Goal: Information Seeking & Learning: Learn about a topic

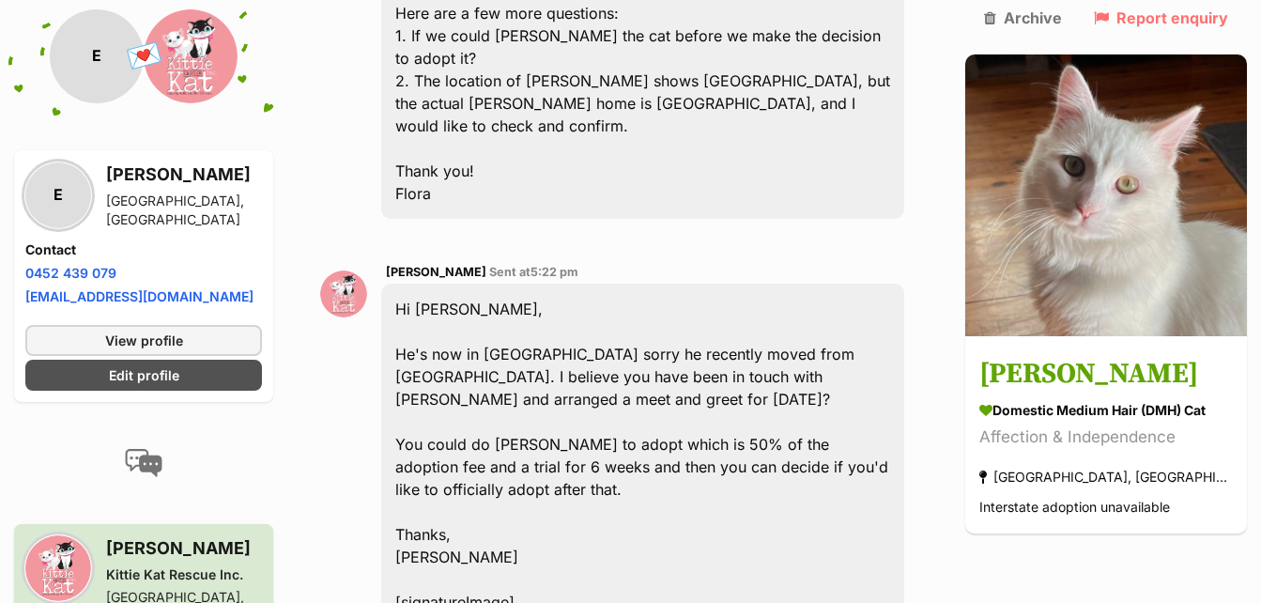
scroll to position [2440, 0]
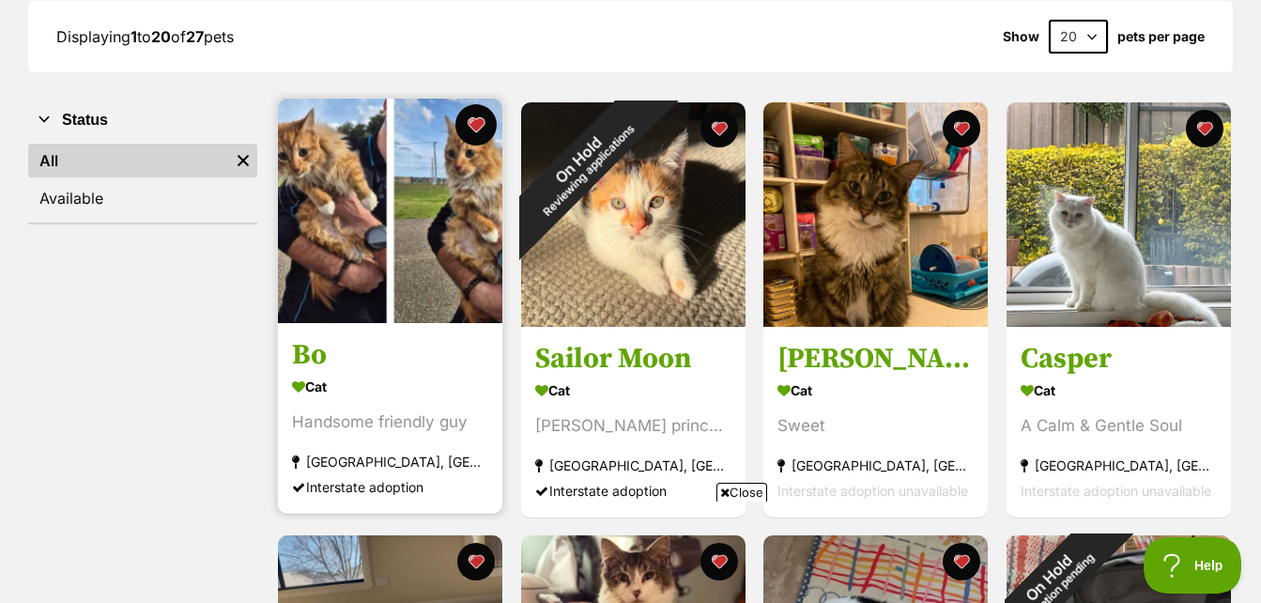
click at [471, 123] on button "favourite" at bounding box center [476, 124] width 41 height 41
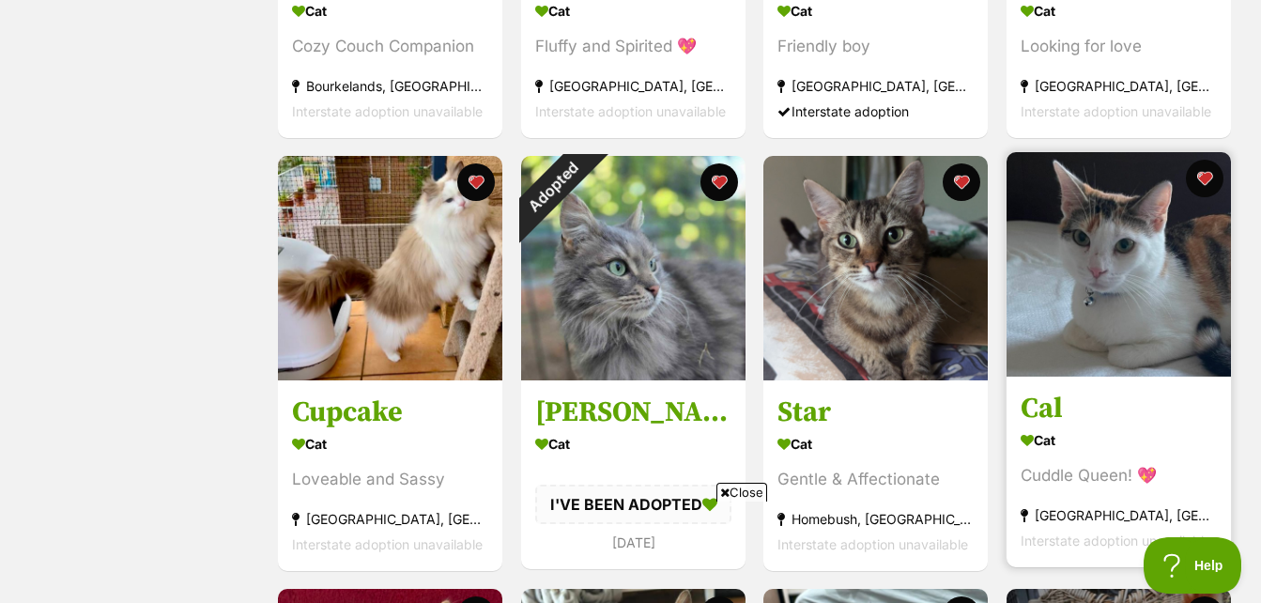
scroll to position [1126, 0]
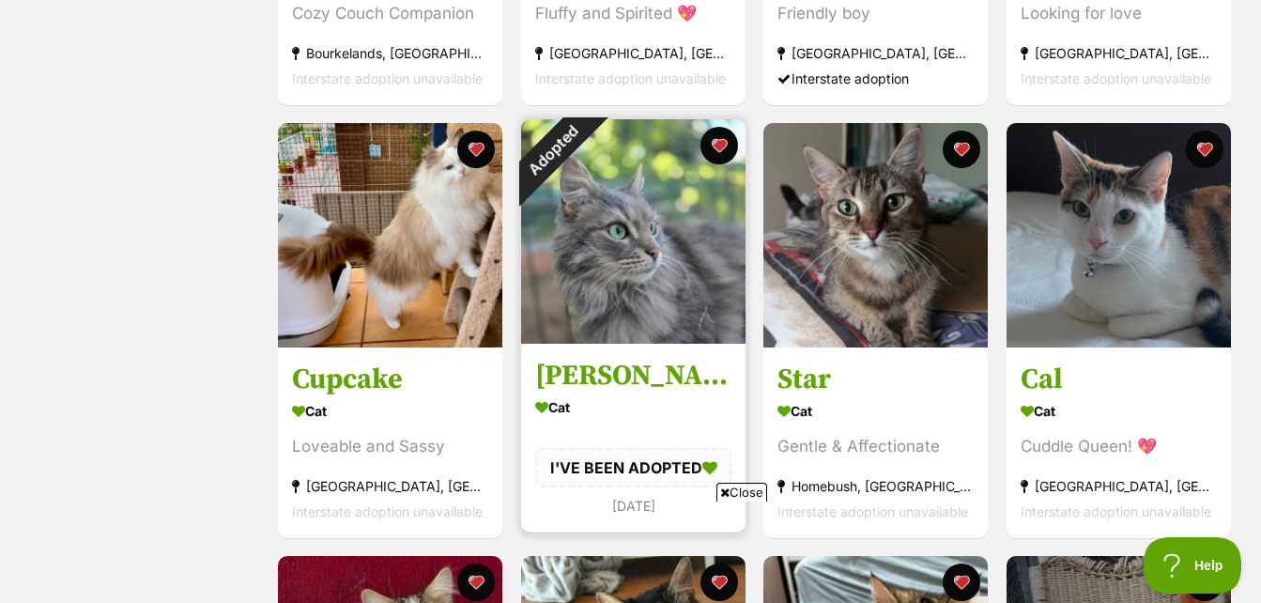
click at [657, 267] on img at bounding box center [633, 231] width 224 height 224
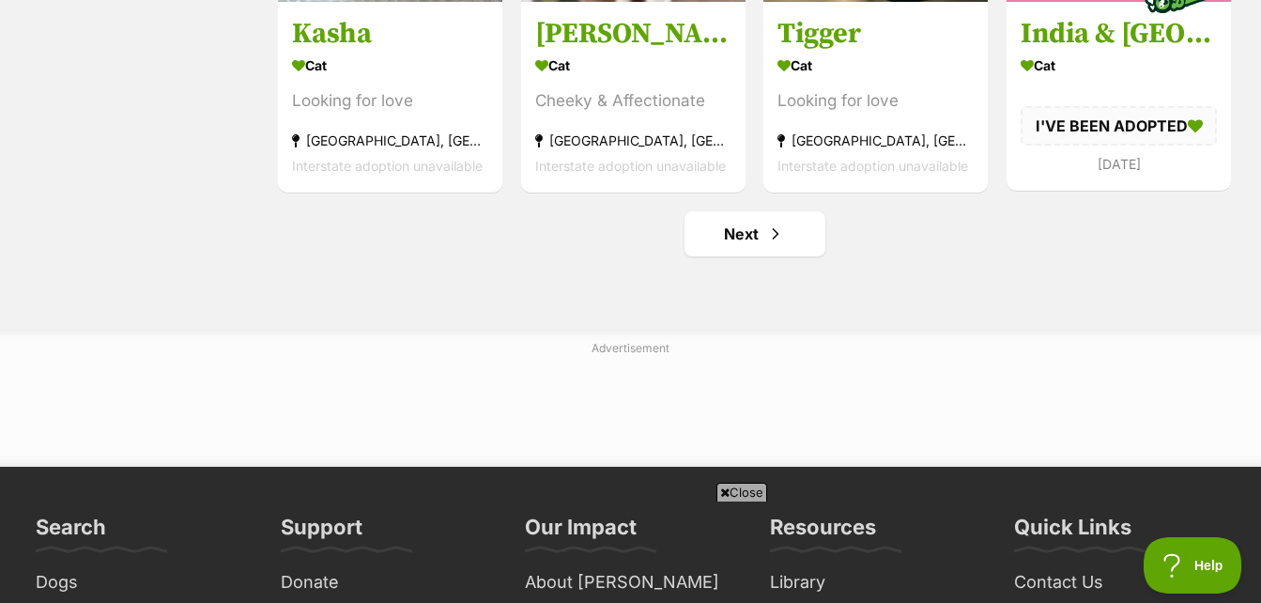
scroll to position [2346, 0]
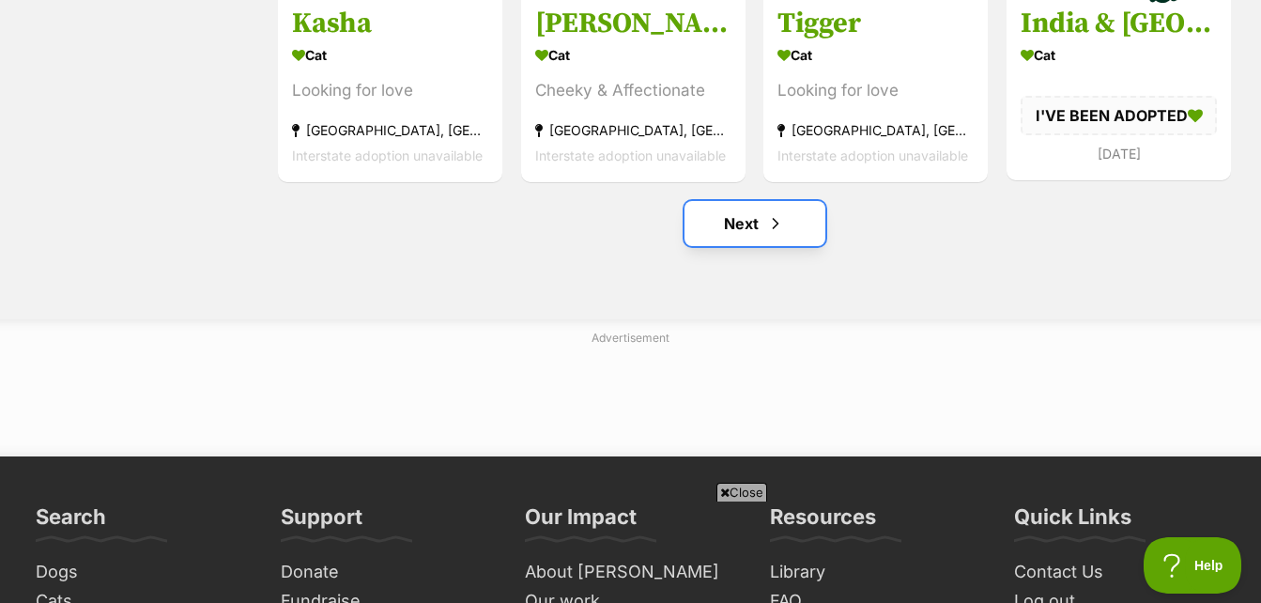
click at [776, 224] on span "Next page" at bounding box center [775, 223] width 19 height 23
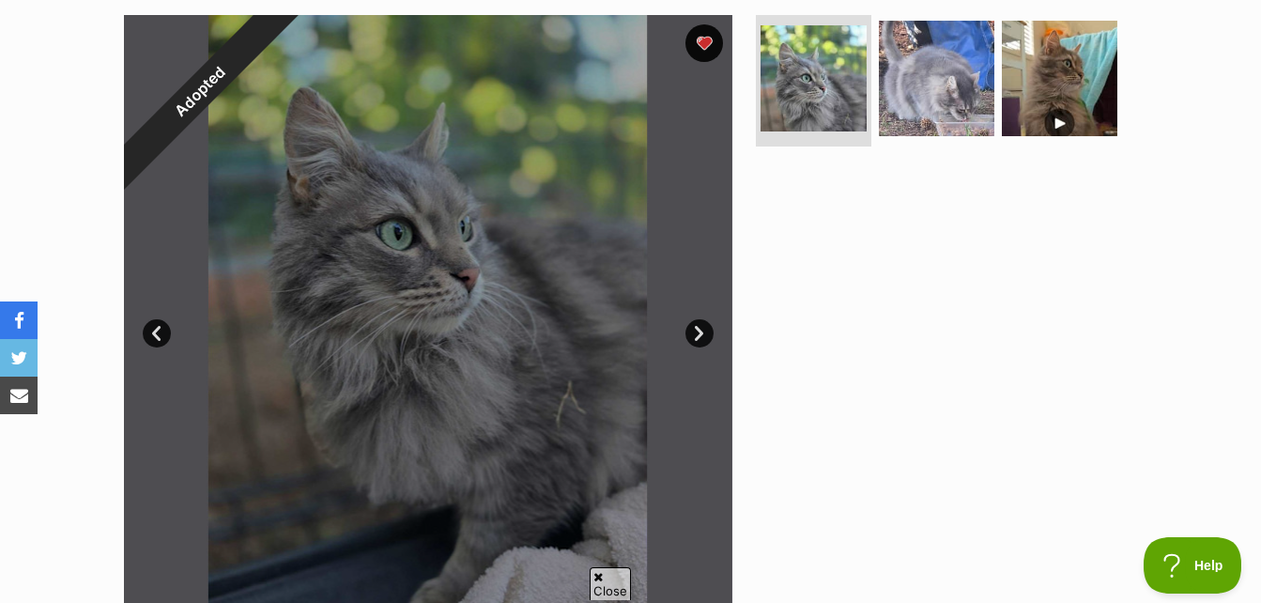
click at [706, 330] on link "Next" at bounding box center [699, 333] width 28 height 28
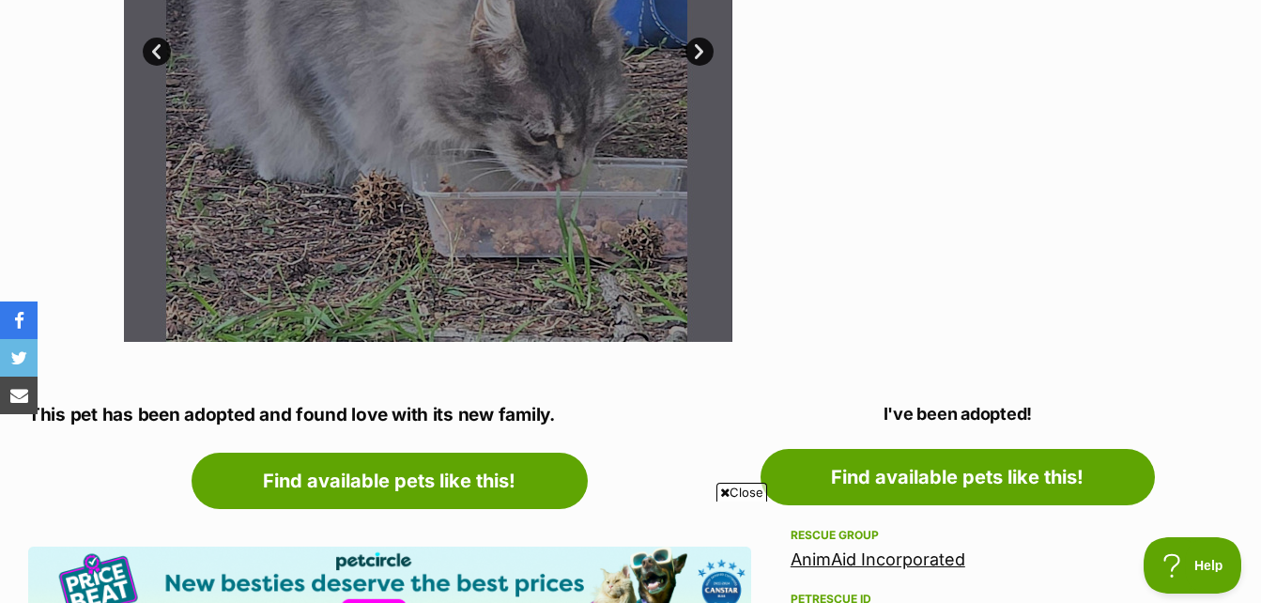
scroll to position [188, 0]
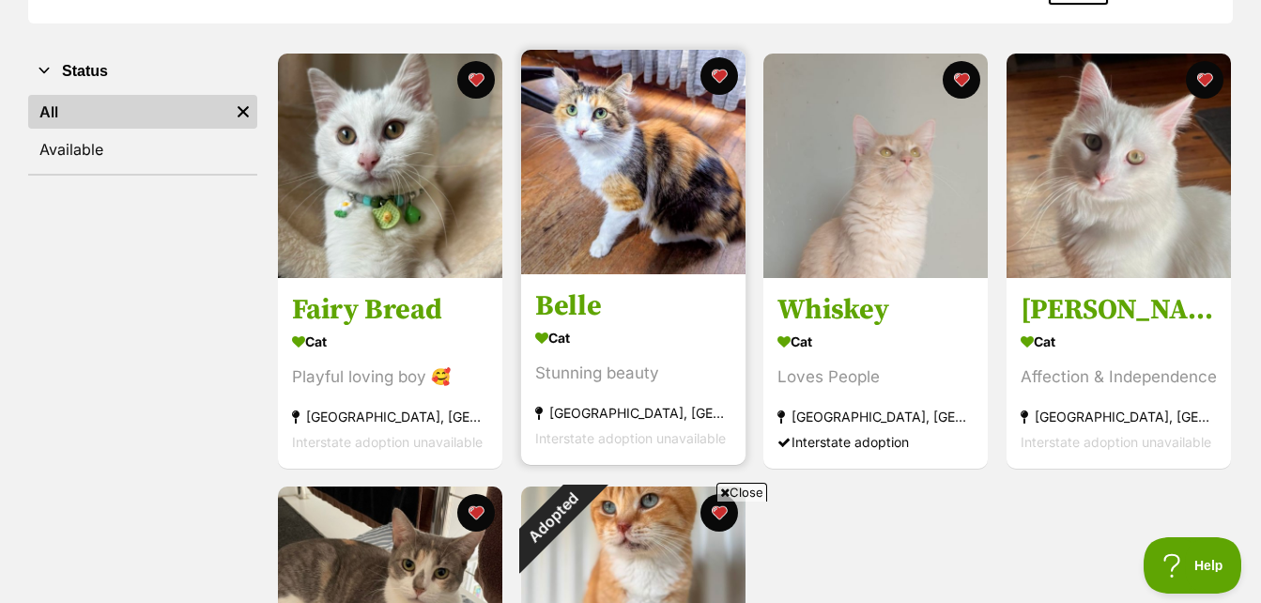
scroll to position [375, 0]
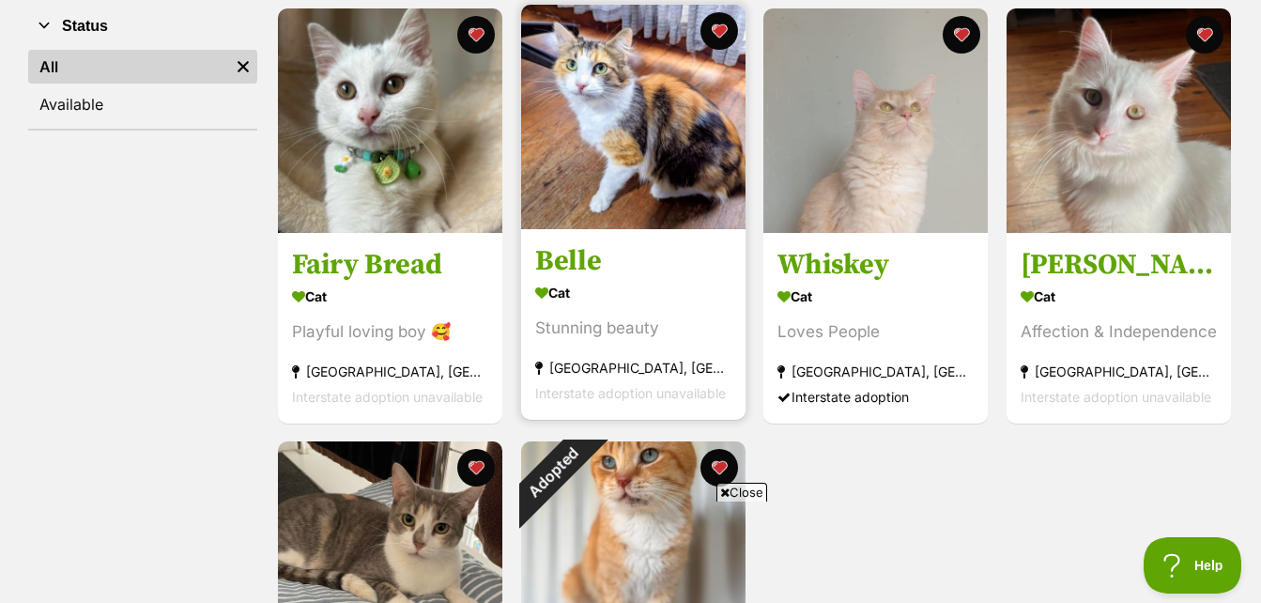
click at [654, 190] on img at bounding box center [633, 117] width 224 height 224
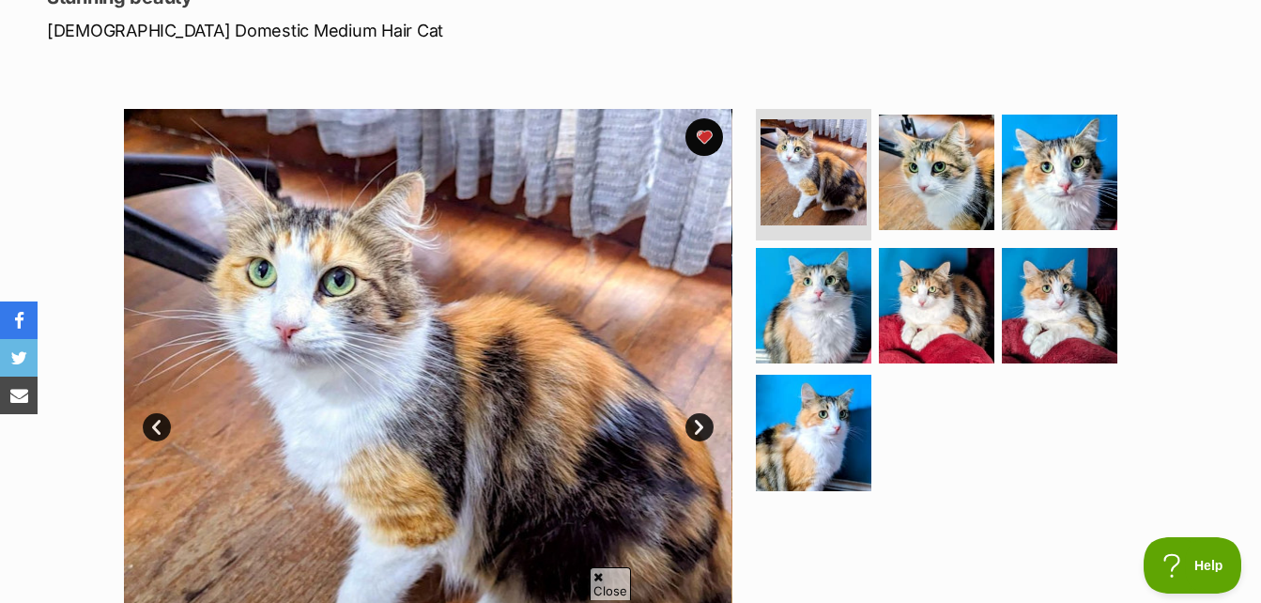
click at [696, 419] on link "Next" at bounding box center [699, 427] width 28 height 28
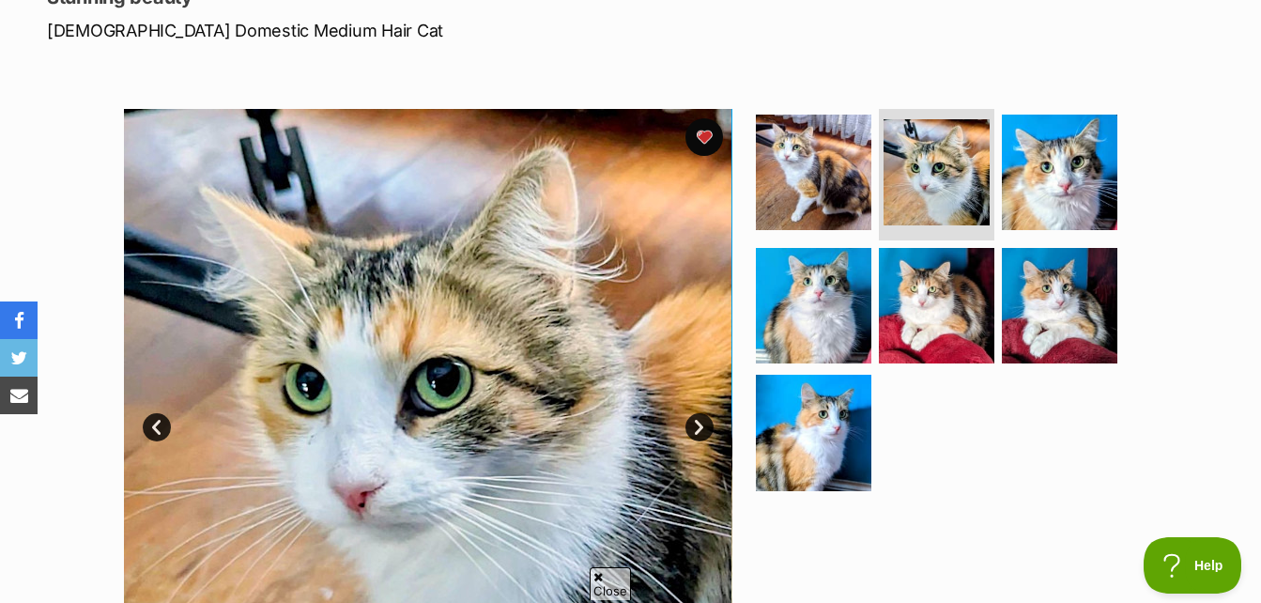
click at [696, 419] on link "Next" at bounding box center [699, 427] width 28 height 28
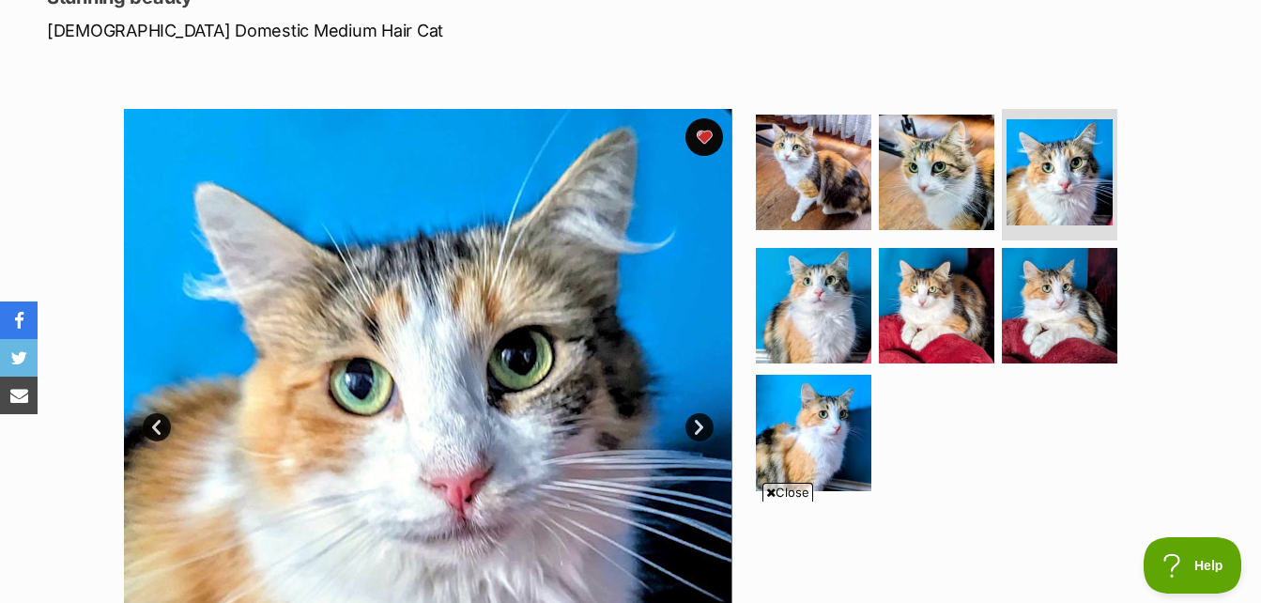
click at [696, 419] on link "Next" at bounding box center [699, 427] width 28 height 28
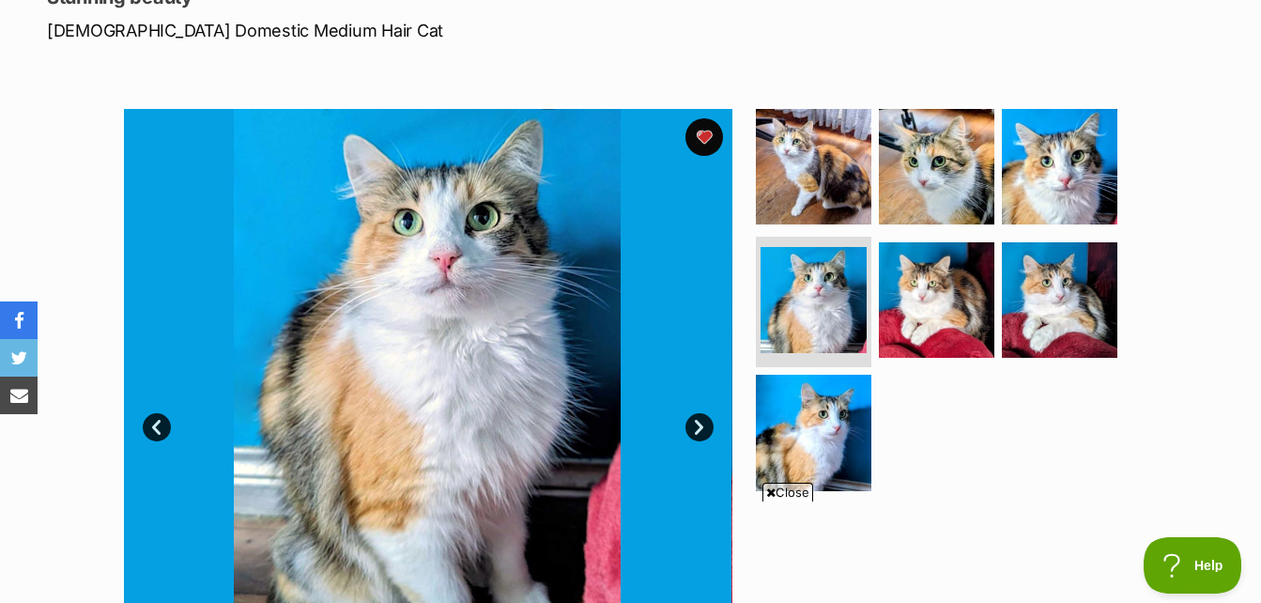
click at [696, 419] on link "Next" at bounding box center [699, 427] width 28 height 28
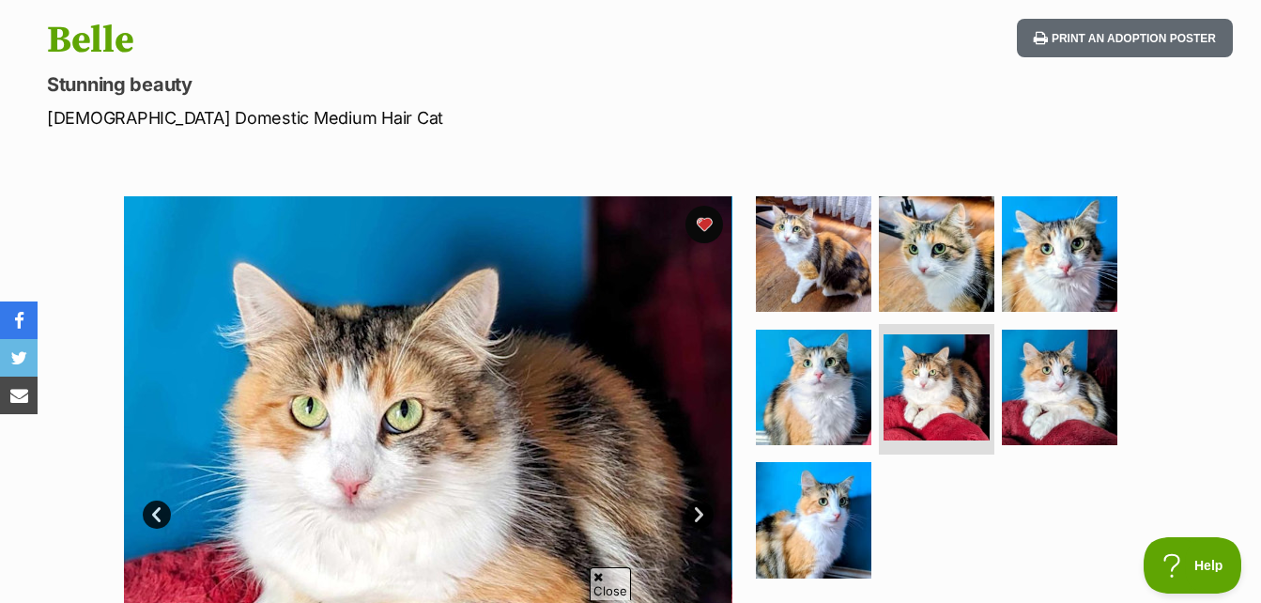
scroll to position [188, 0]
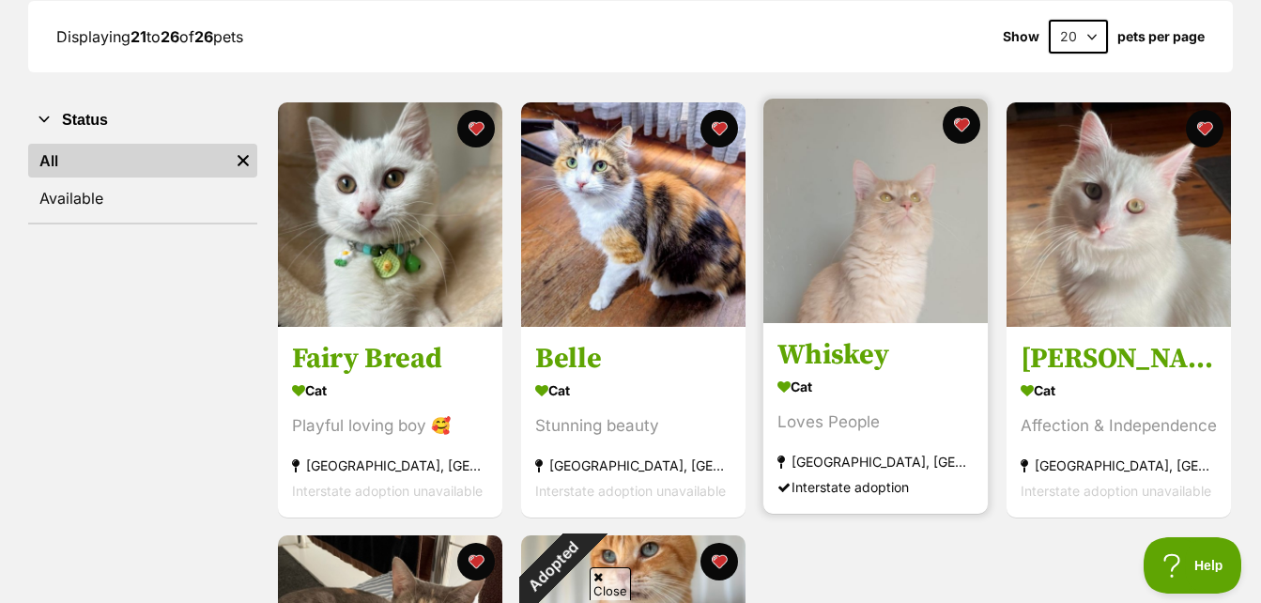
click at [887, 262] on img at bounding box center [875, 211] width 224 height 224
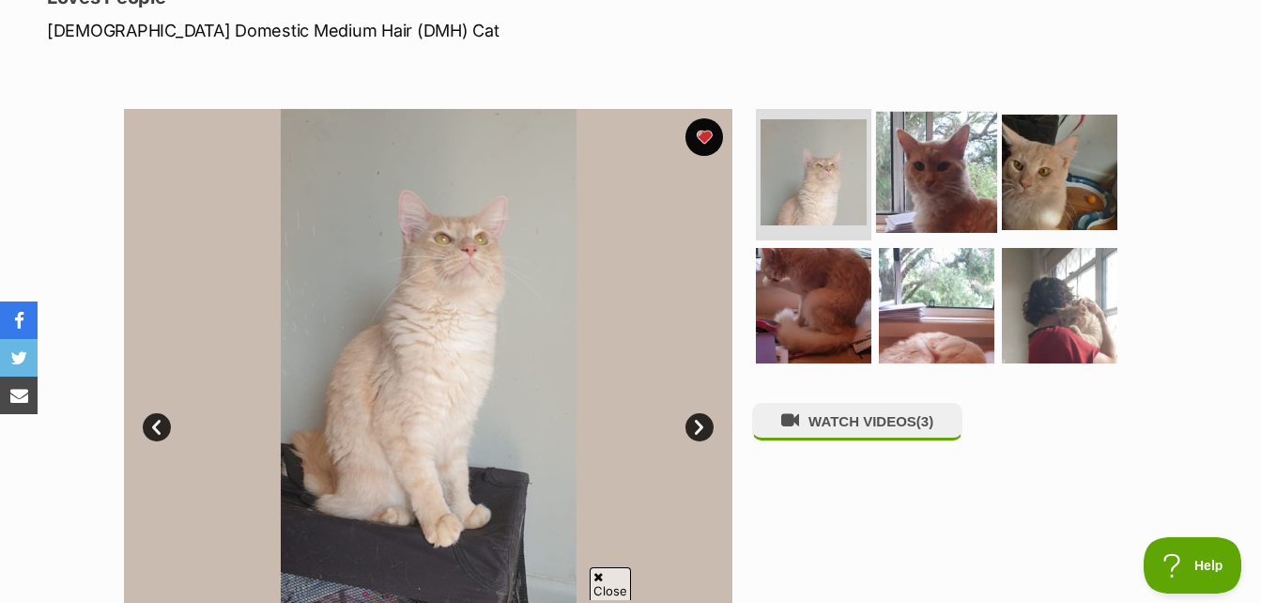
click at [948, 185] on img at bounding box center [936, 172] width 121 height 121
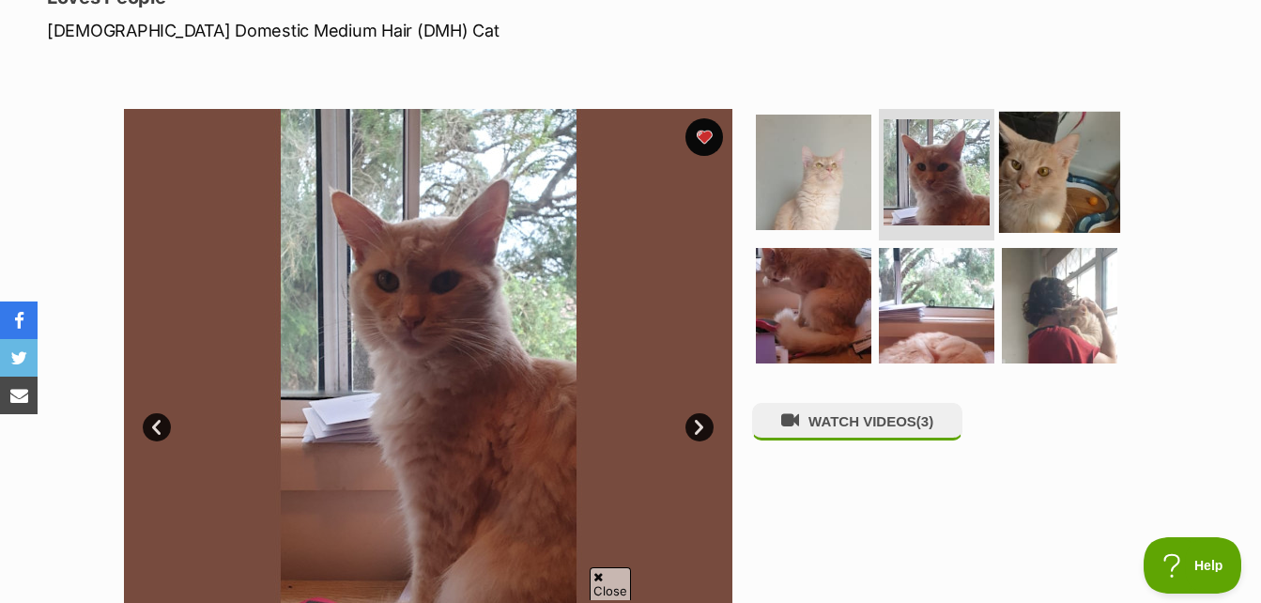
click at [1057, 205] on img at bounding box center [1059, 172] width 121 height 121
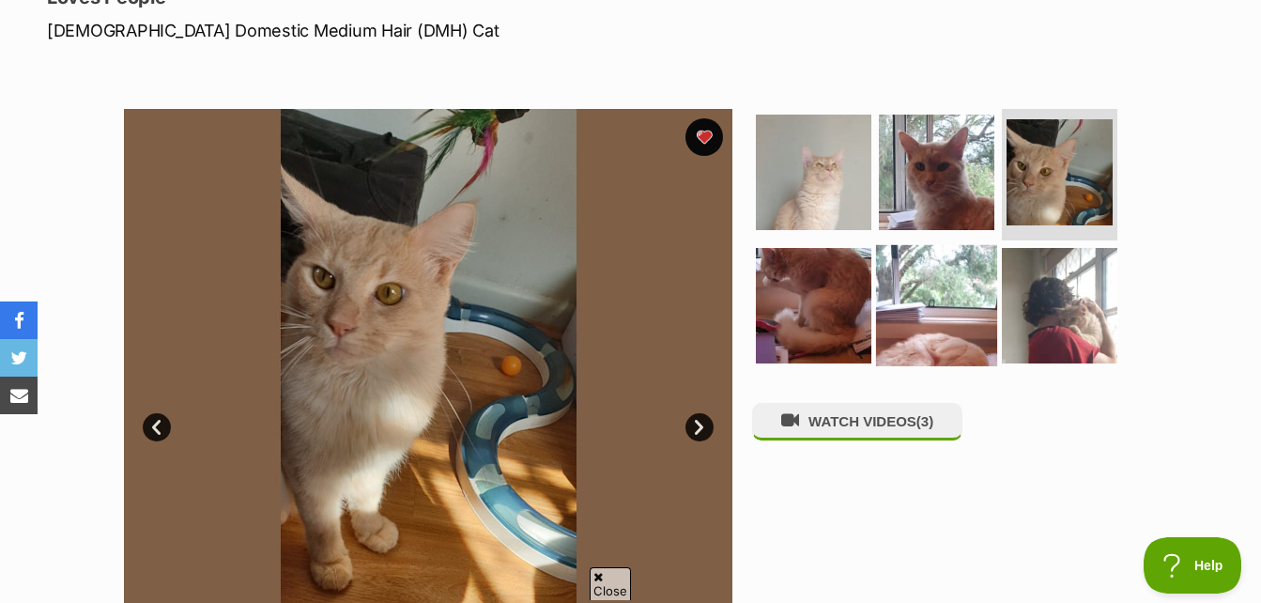
click at [948, 330] on img at bounding box center [936, 304] width 121 height 121
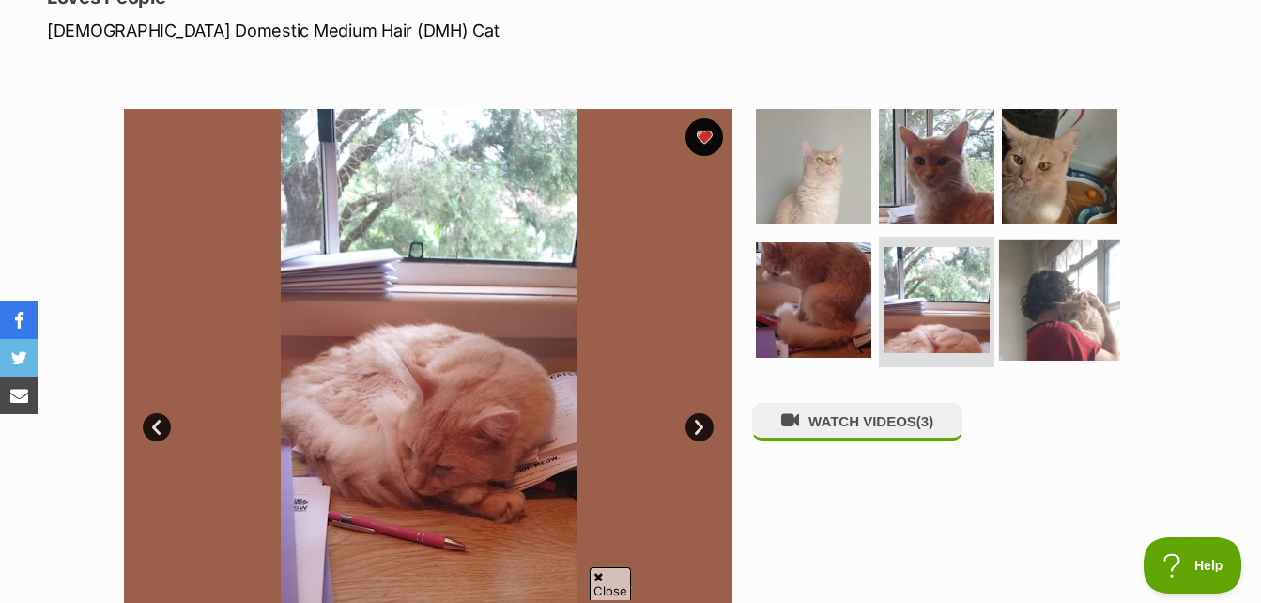
click at [1045, 320] on img at bounding box center [1059, 298] width 121 height 121
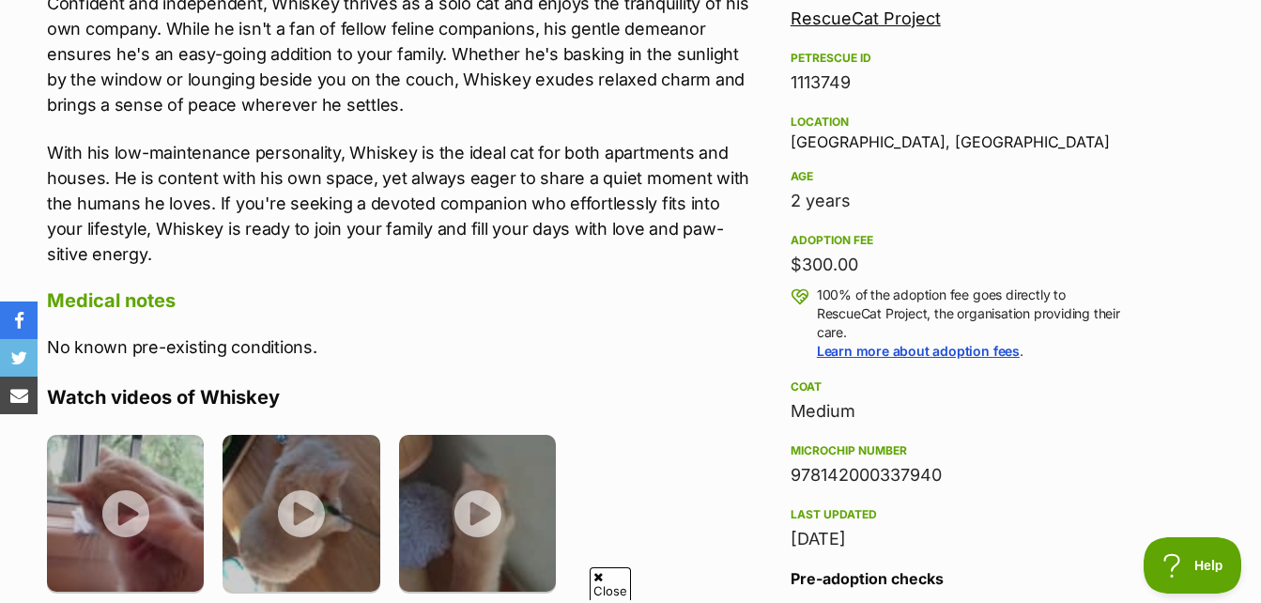
scroll to position [1314, 0]
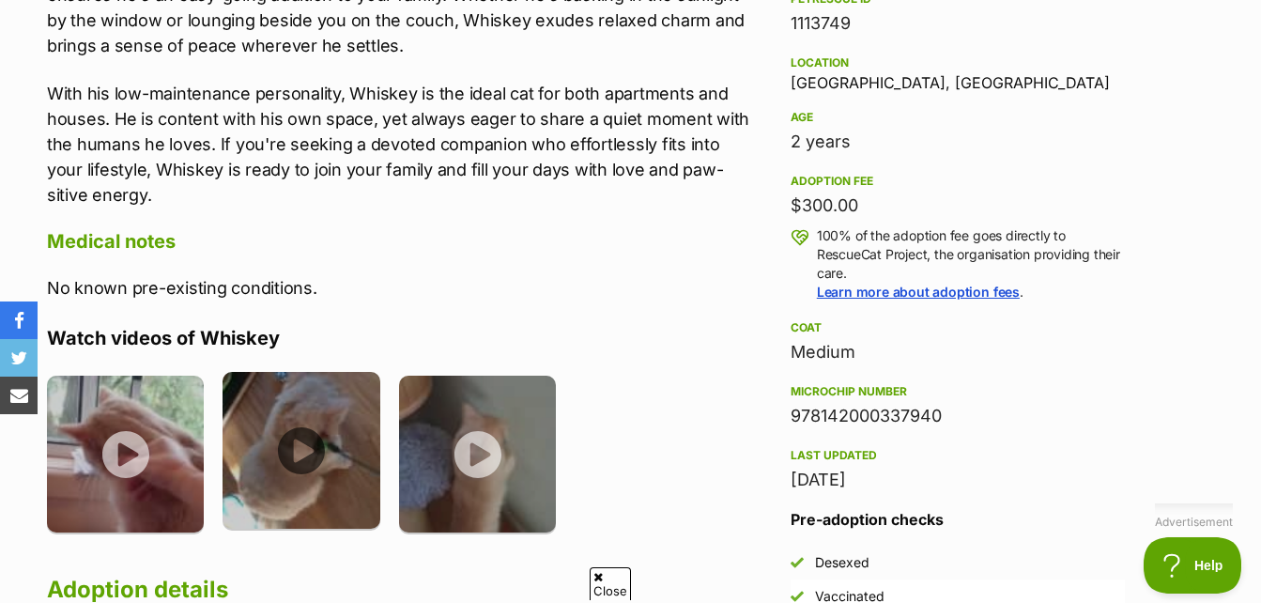
click at [293, 448] on img at bounding box center [300, 450] width 157 height 157
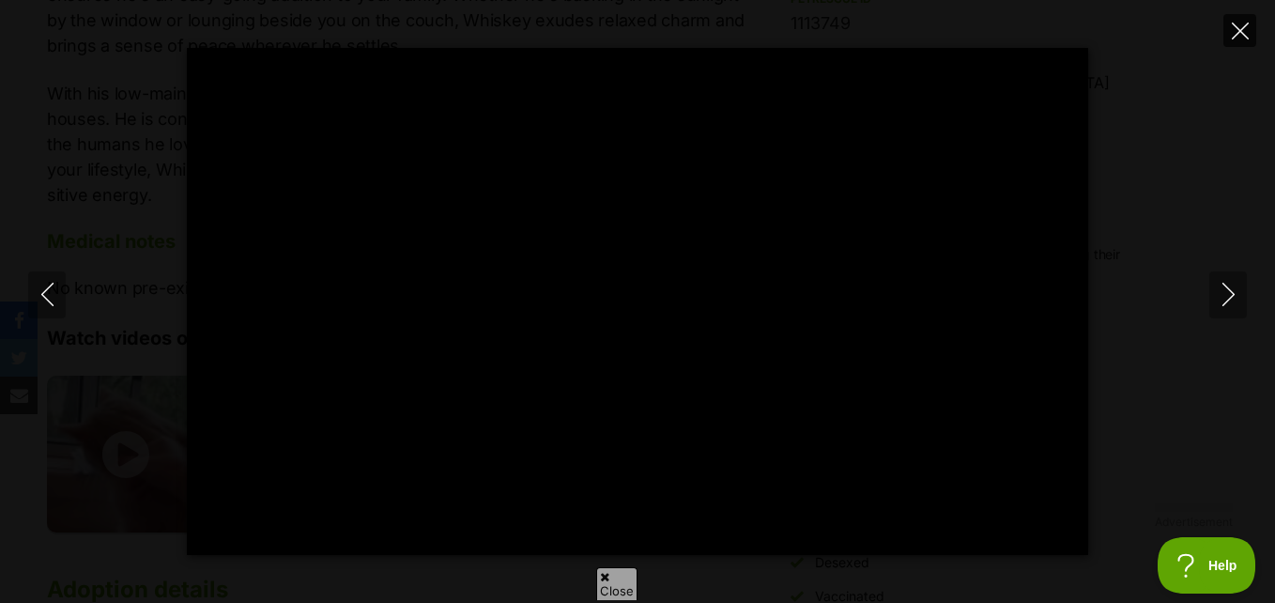
click at [1245, 34] on icon "Close" at bounding box center [1239, 31] width 17 height 17
type input "23.9"
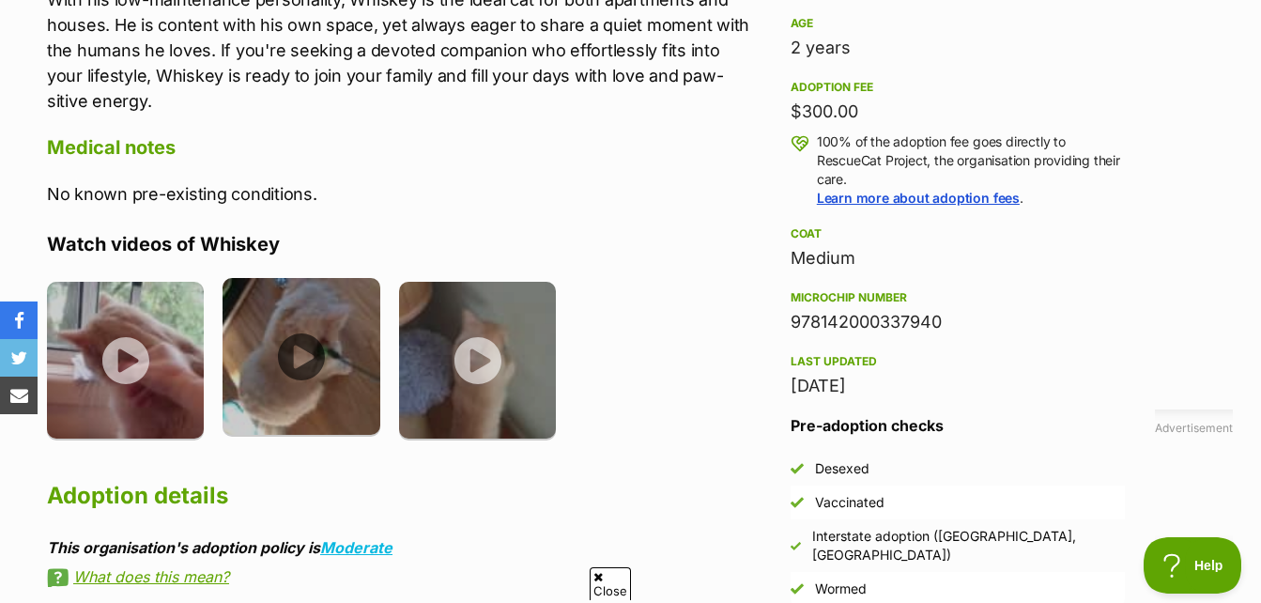
scroll to position [0, 0]
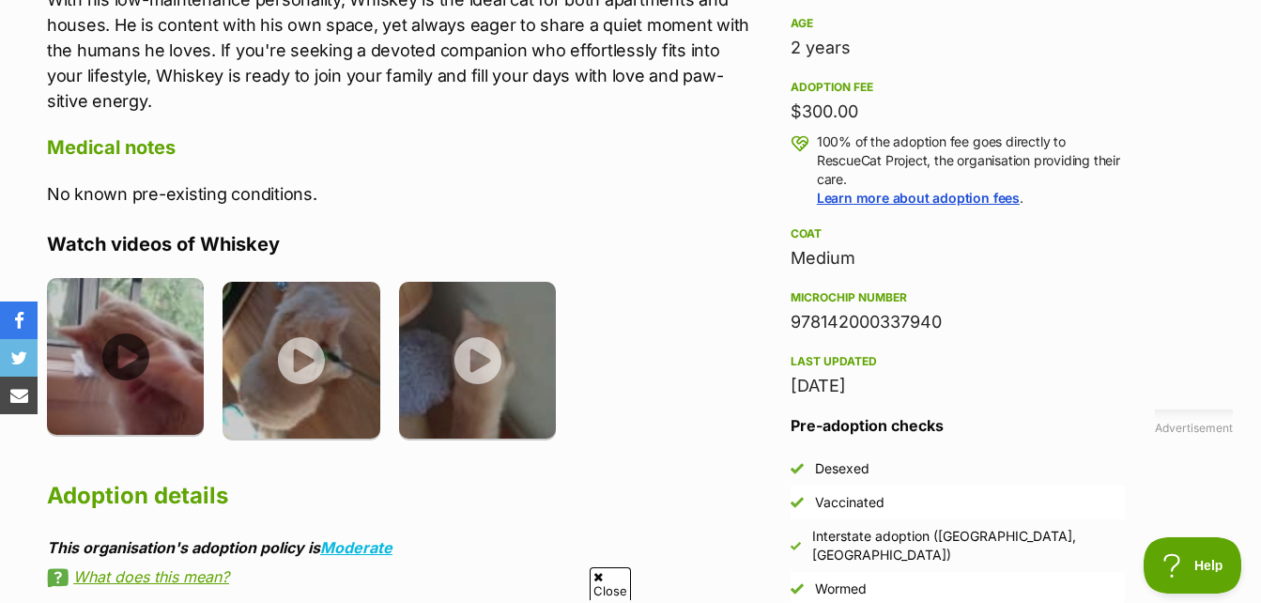
click at [130, 359] on img at bounding box center [125, 356] width 157 height 157
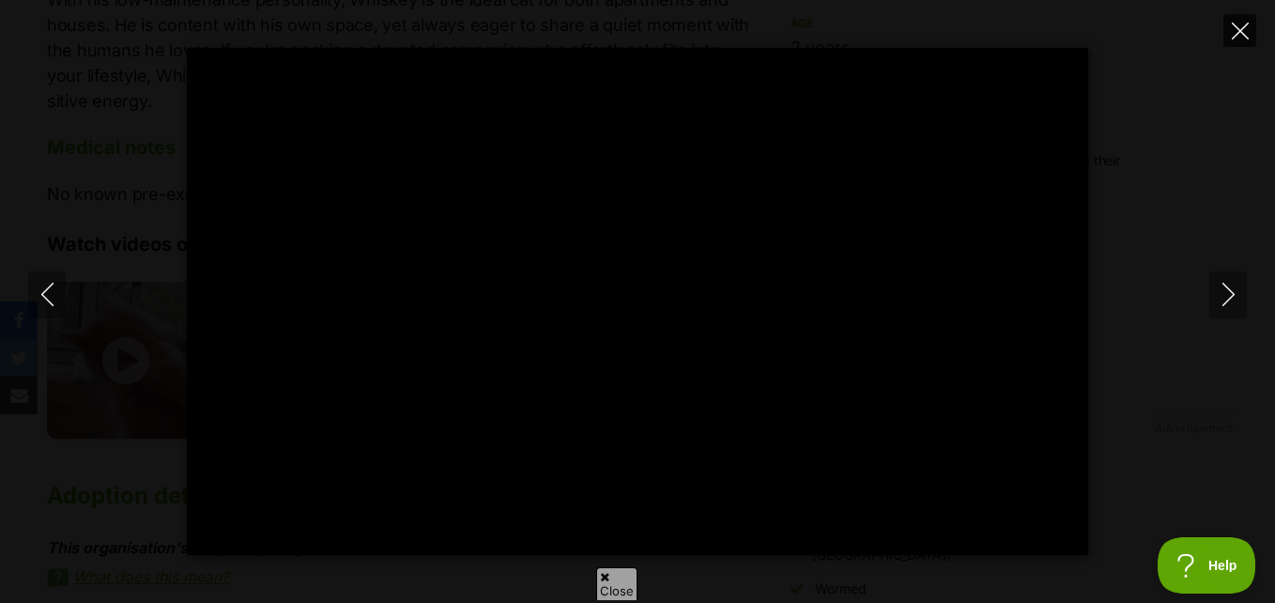
click at [1232, 29] on icon "Close" at bounding box center [1239, 31] width 17 height 17
type input "51.11"
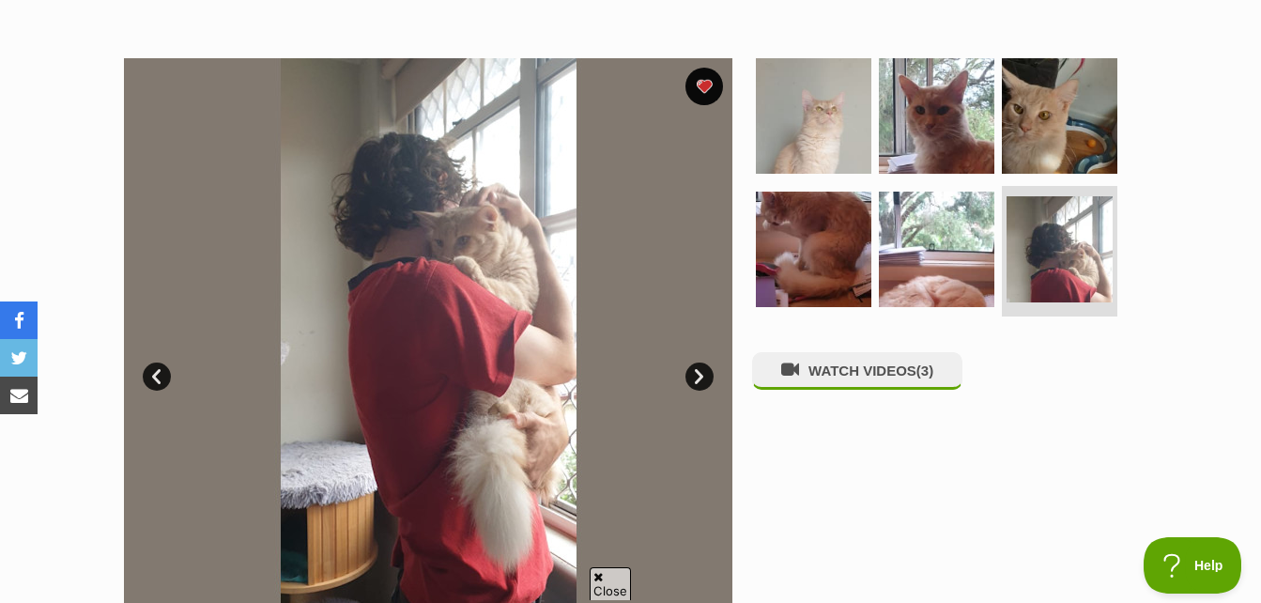
scroll to position [282, 0]
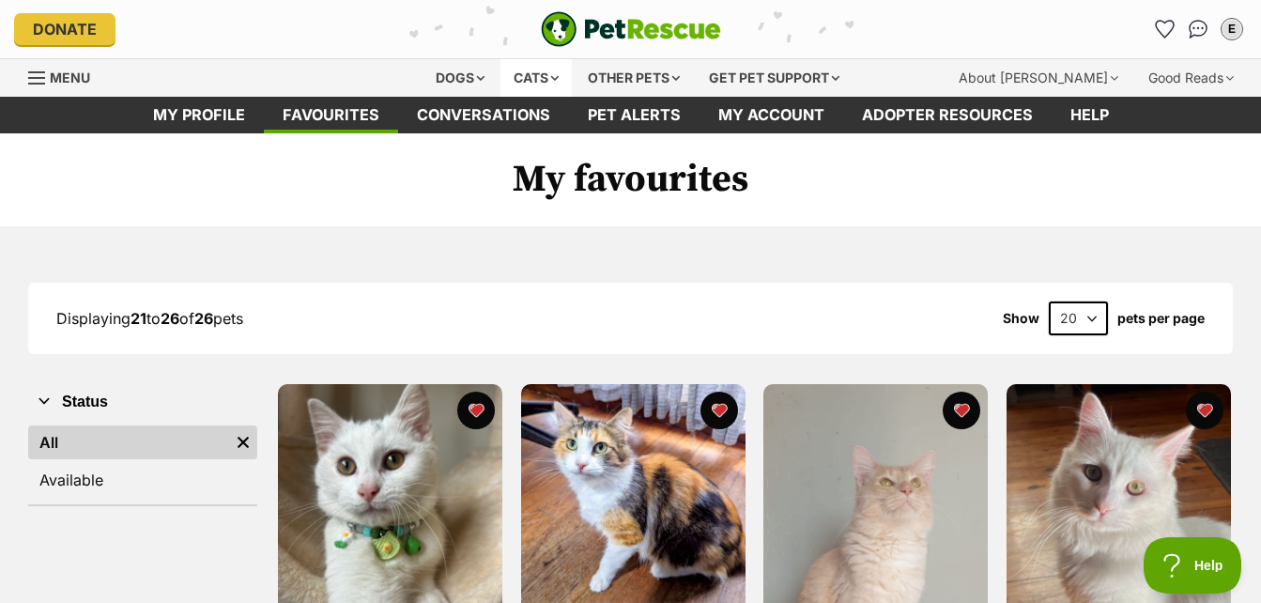
click at [533, 74] on div "Cats" at bounding box center [535, 78] width 71 height 38
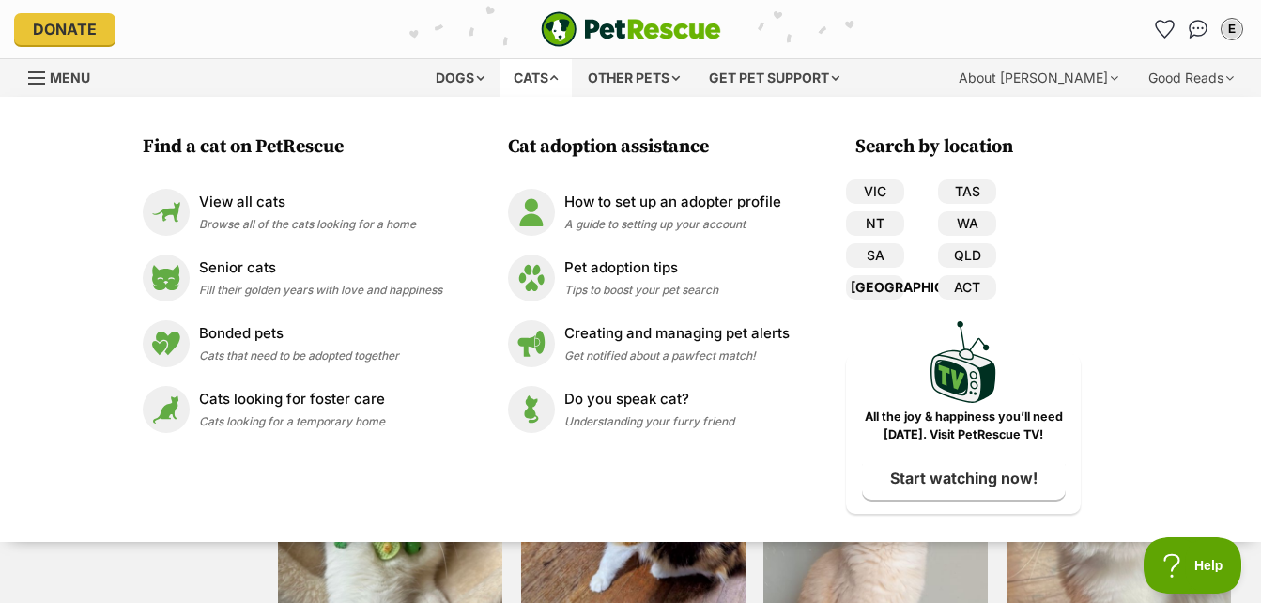
click at [880, 284] on link "[GEOGRAPHIC_DATA]" at bounding box center [875, 287] width 58 height 24
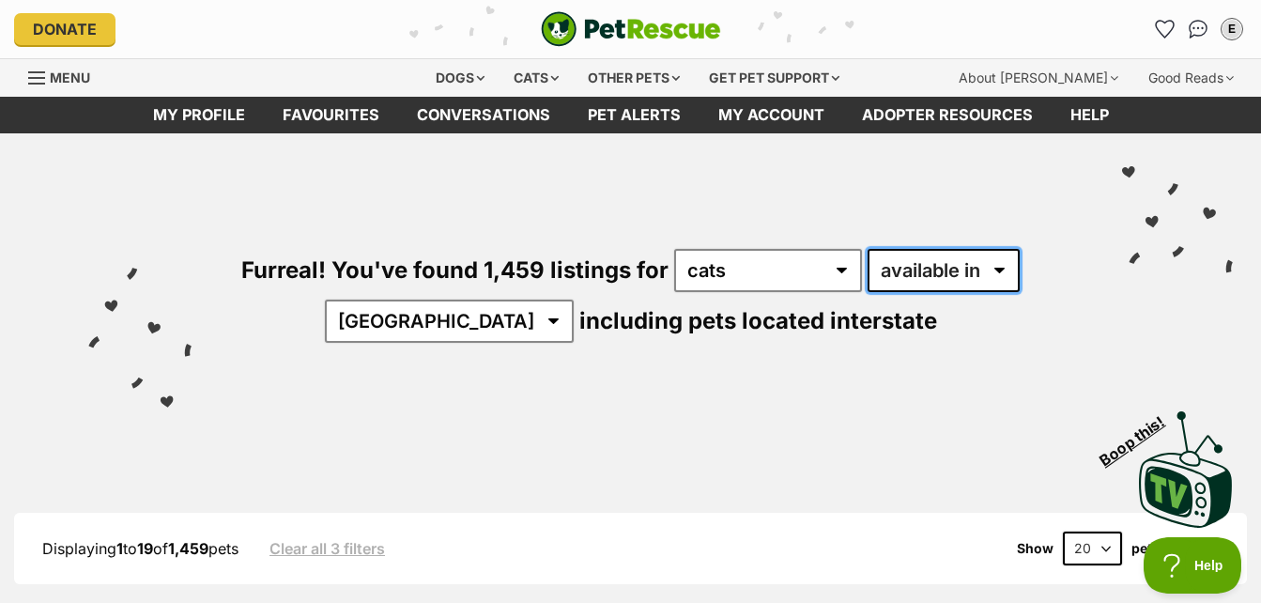
click at [943, 274] on select "available in located in" at bounding box center [943, 270] width 152 height 43
select select "disabled"
click at [867, 249] on select "available in located in" at bounding box center [943, 270] width 152 height 43
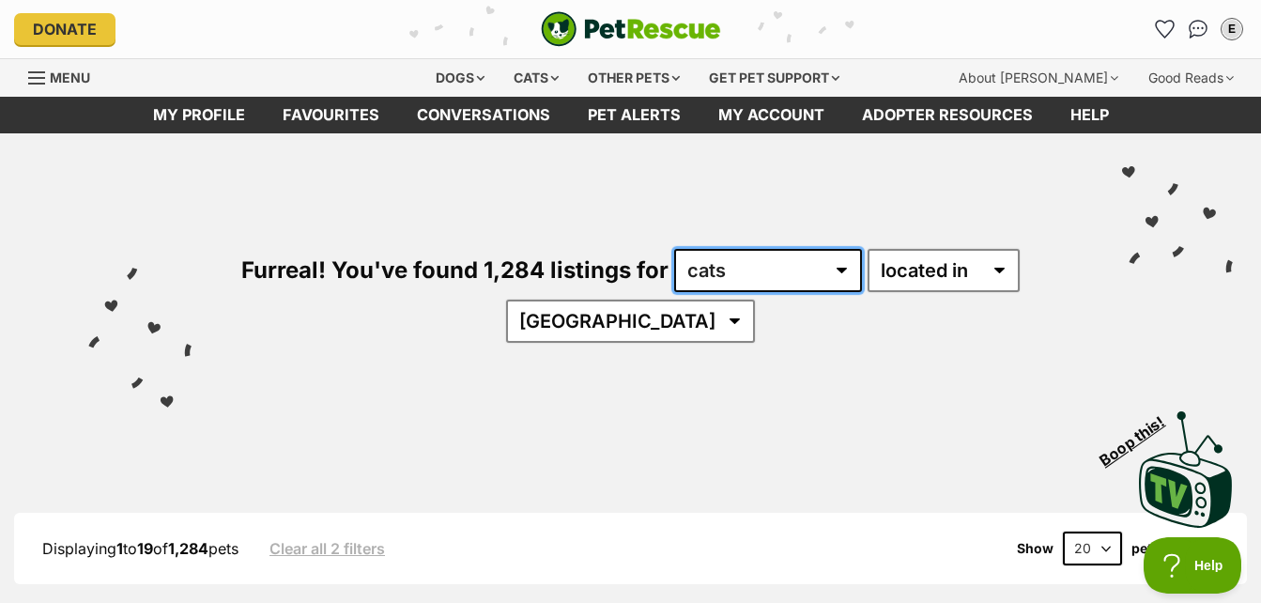
click at [737, 261] on select "any type of pet cats dogs other pets" at bounding box center [768, 270] width 188 height 43
click at [734, 271] on select "any type of pet cats dogs other pets" at bounding box center [768, 270] width 188 height 43
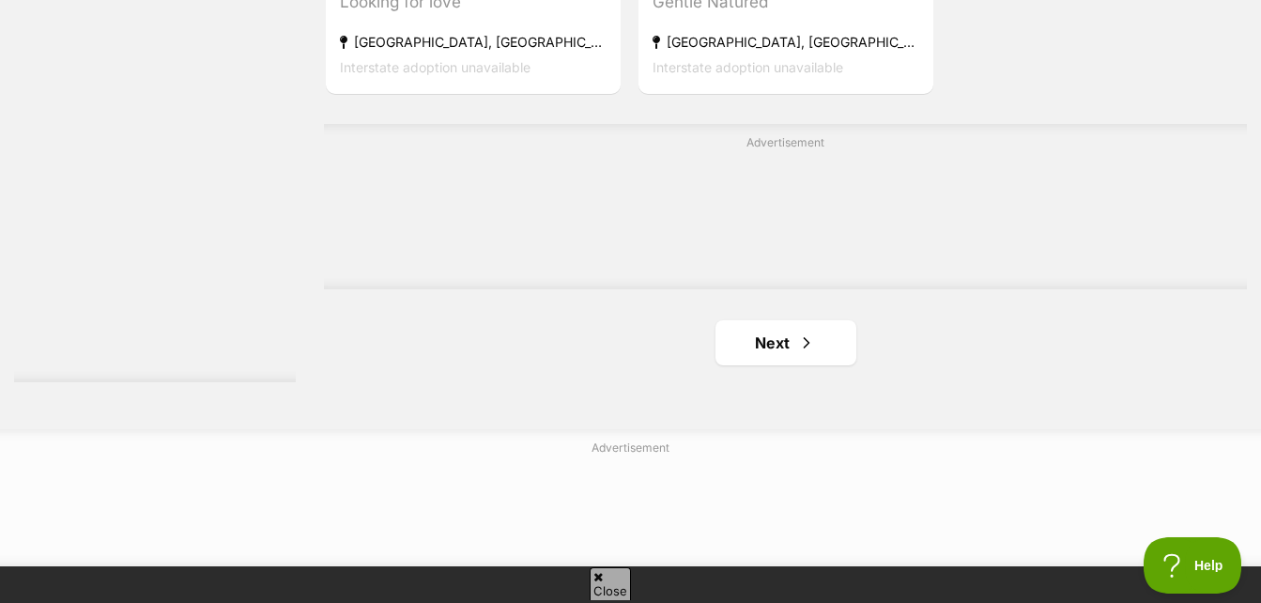
scroll to position [4411, 0]
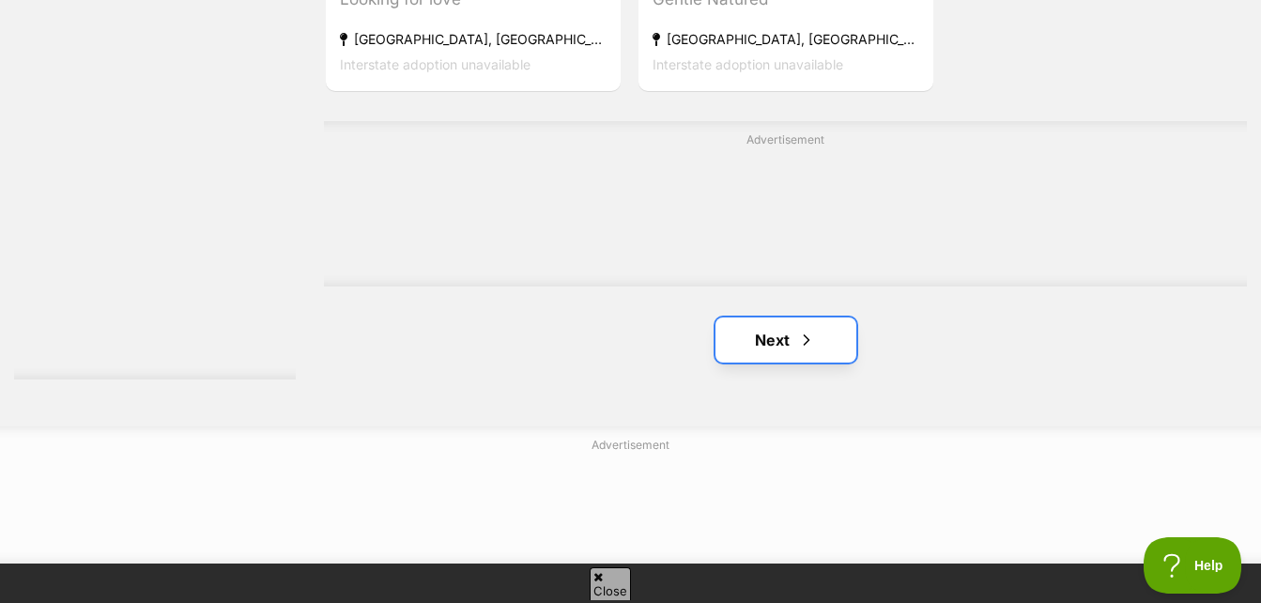
click at [771, 344] on link "Next" at bounding box center [785, 339] width 141 height 45
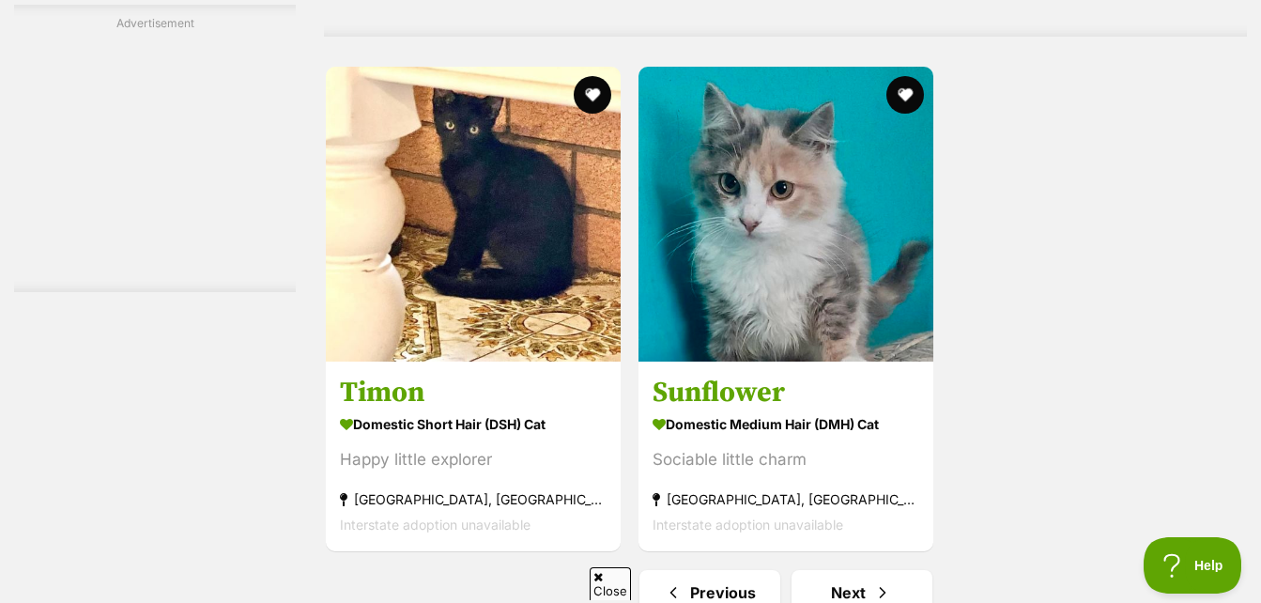
scroll to position [4130, 0]
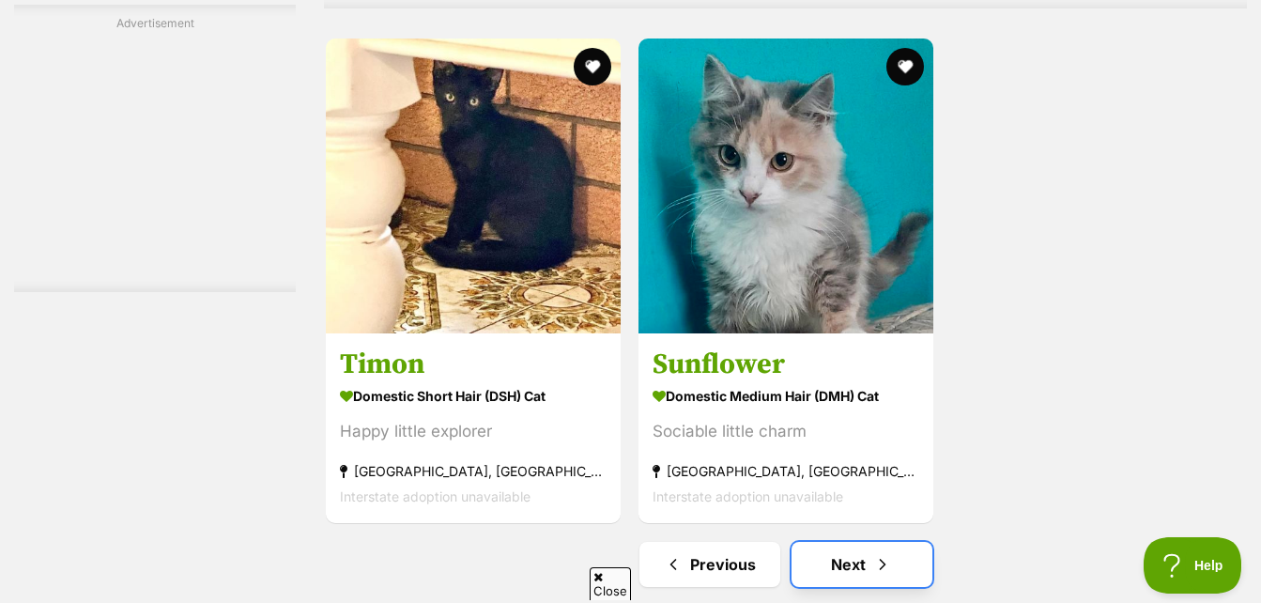
click at [859, 567] on link "Next" at bounding box center [861, 564] width 141 height 45
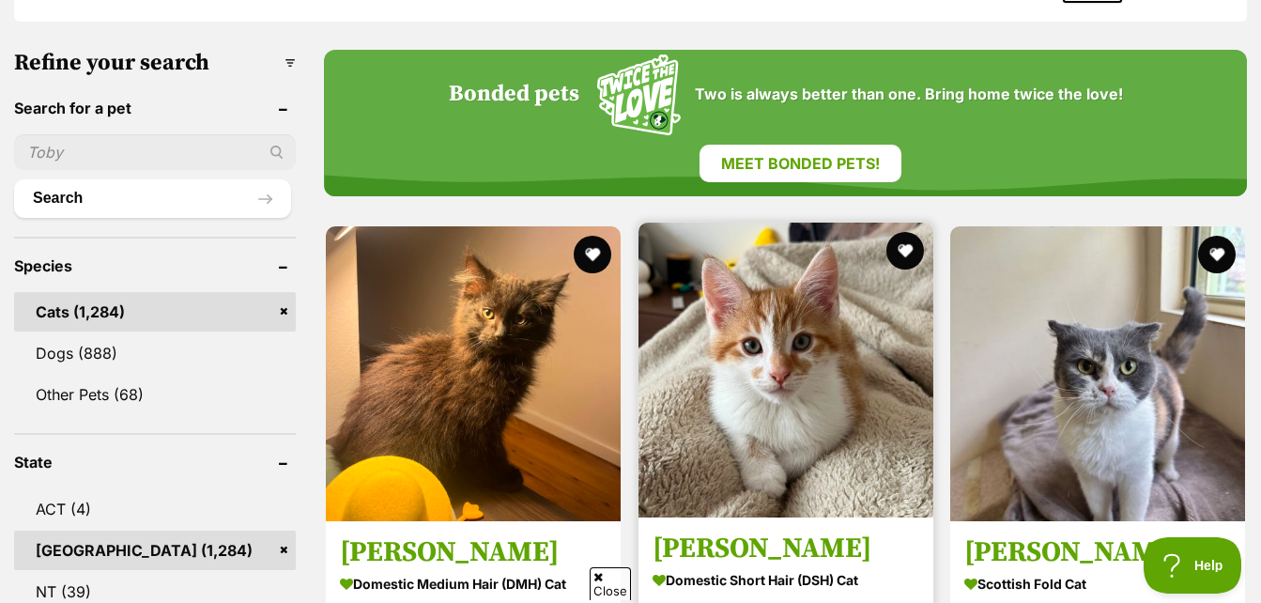
scroll to position [563, 0]
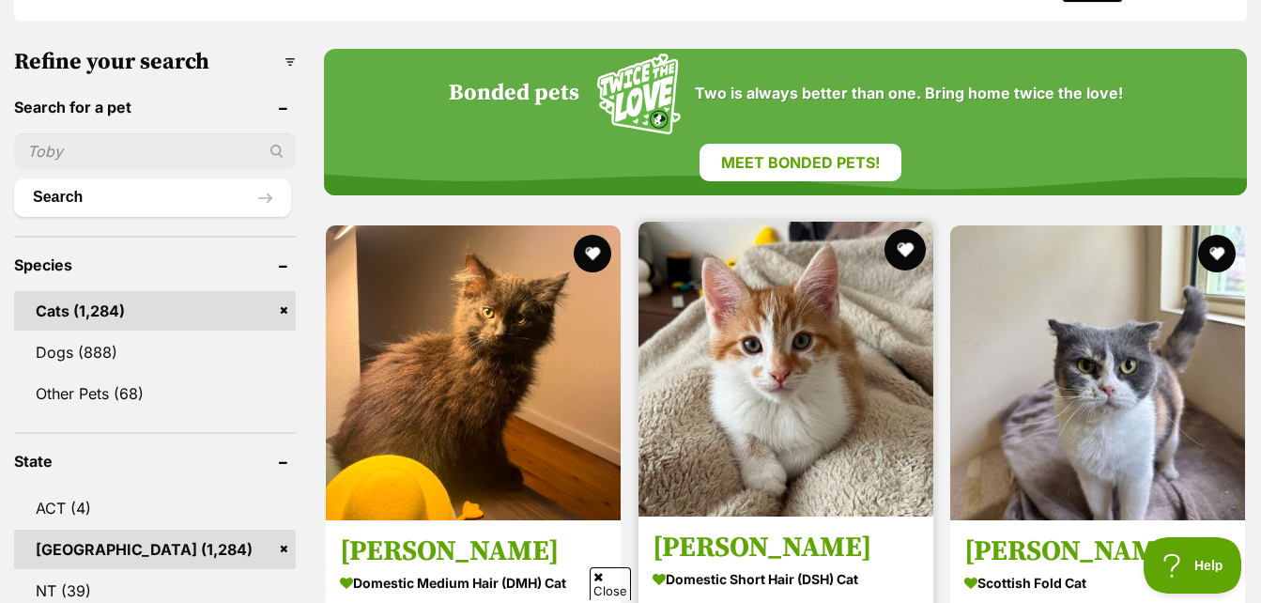
drag, startPoint x: 908, startPoint y: 248, endPoint x: 914, endPoint y: 260, distance: 13.9
click at [908, 248] on button "favourite" at bounding box center [903, 249] width 41 height 41
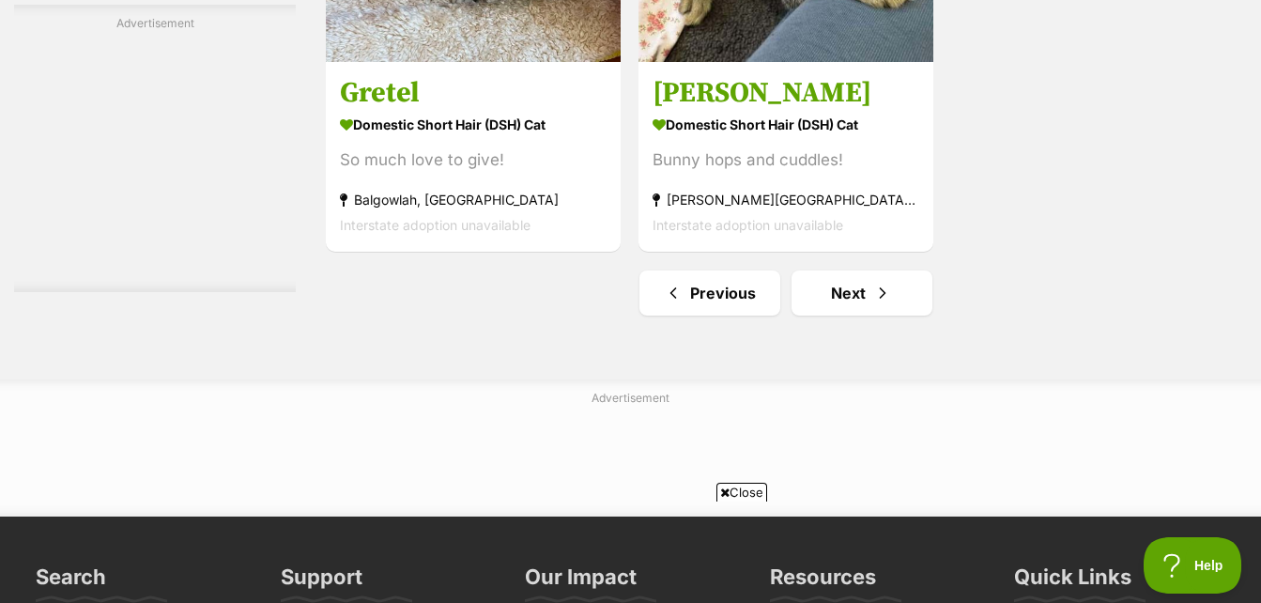
scroll to position [4693, 0]
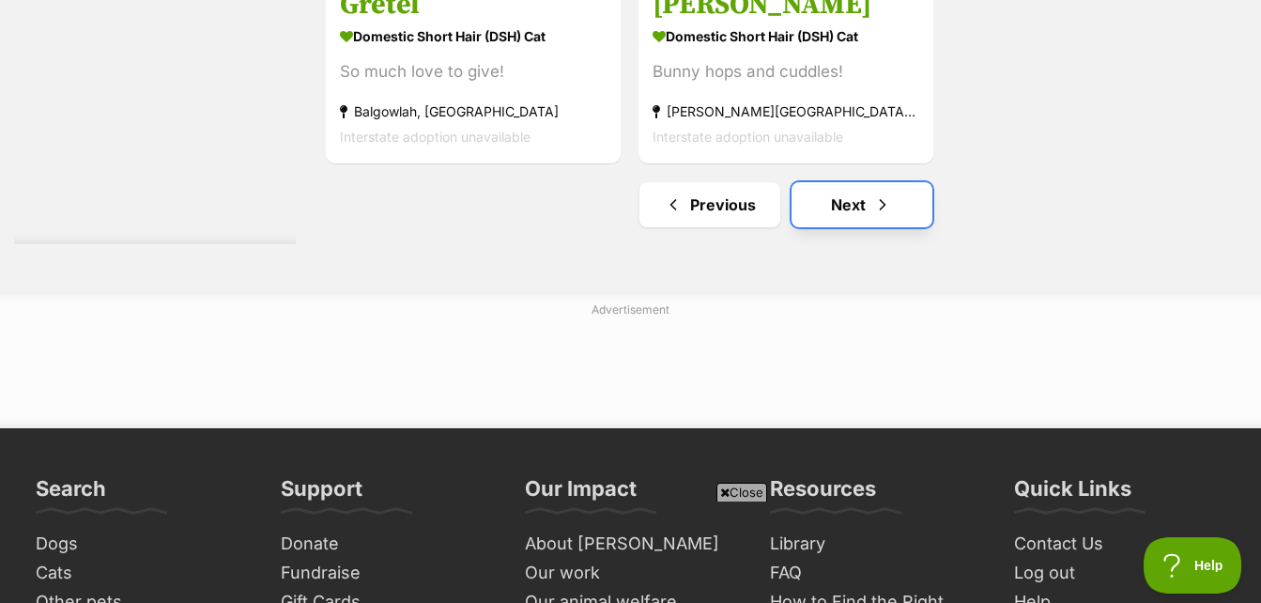
click at [863, 199] on link "Next" at bounding box center [861, 204] width 141 height 45
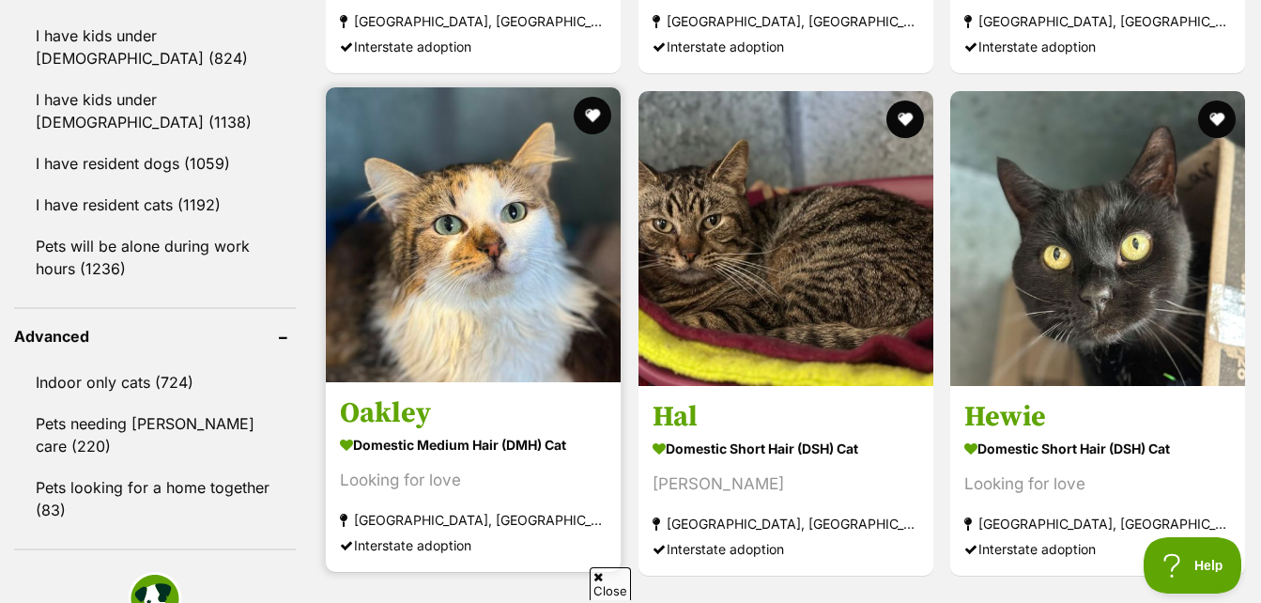
scroll to position [2253, 0]
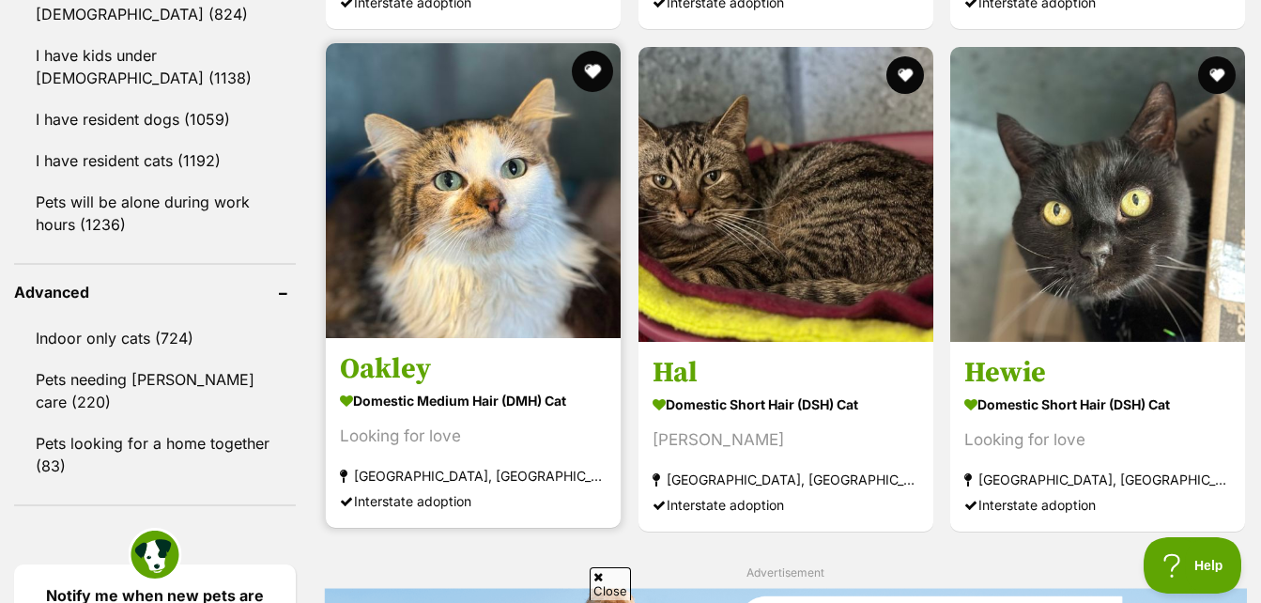
click at [593, 68] on button "favourite" at bounding box center [592, 71] width 41 height 41
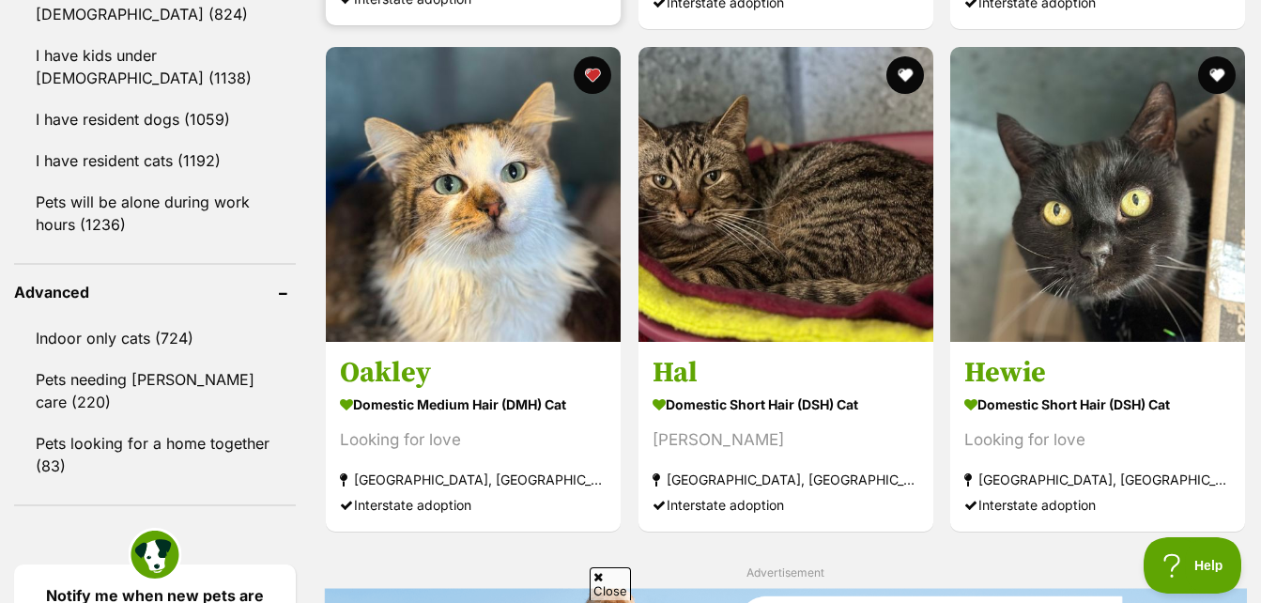
scroll to position [0, 0]
